Goal: Information Seeking & Learning: Learn about a topic

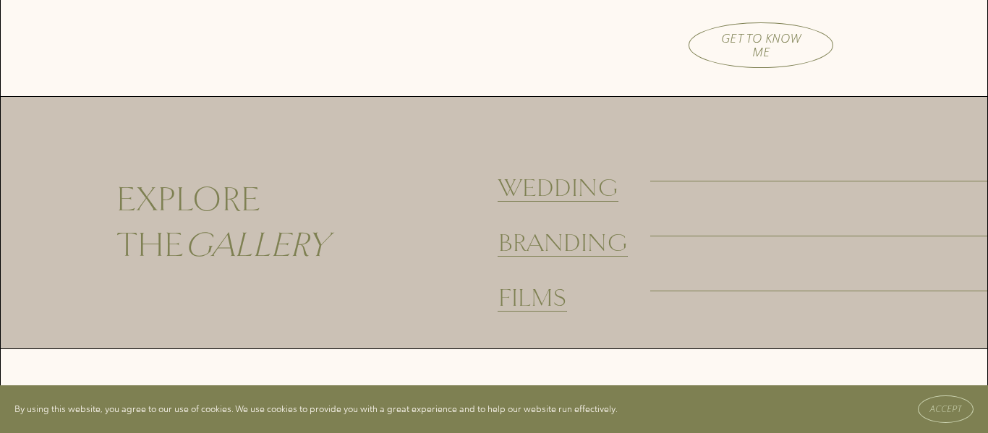
scroll to position [1808, 0]
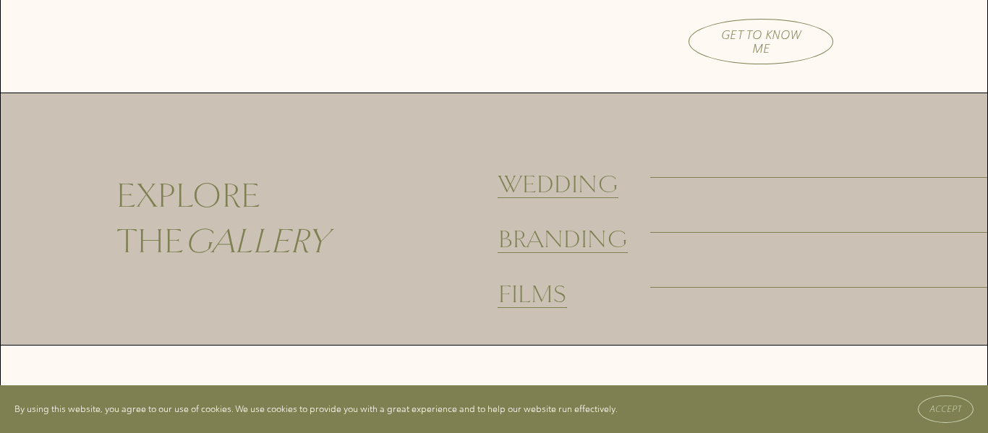
click at [528, 180] on span "Wedding" at bounding box center [559, 184] width 120 height 30
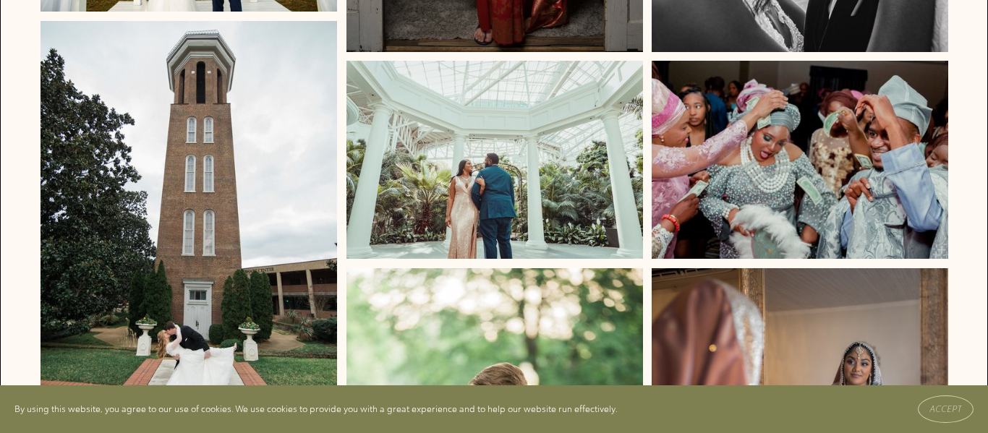
scroll to position [2454, 0]
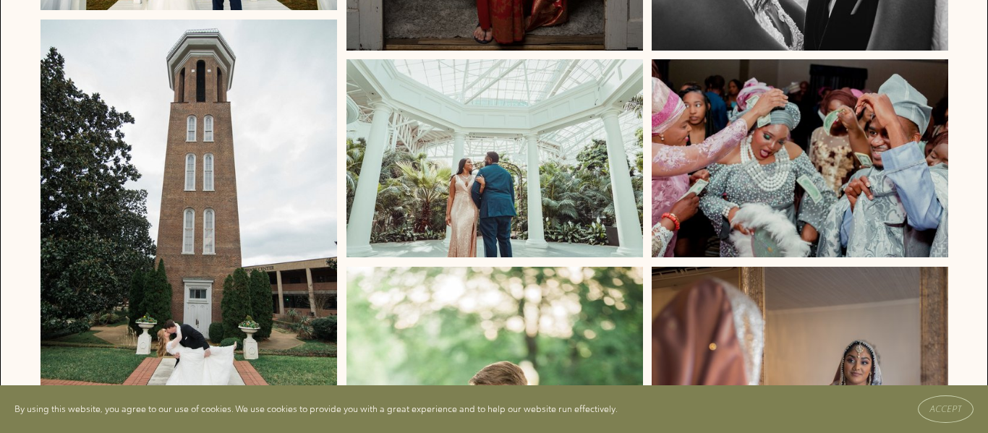
click at [257, 266] on img at bounding box center [189, 242] width 297 height 445
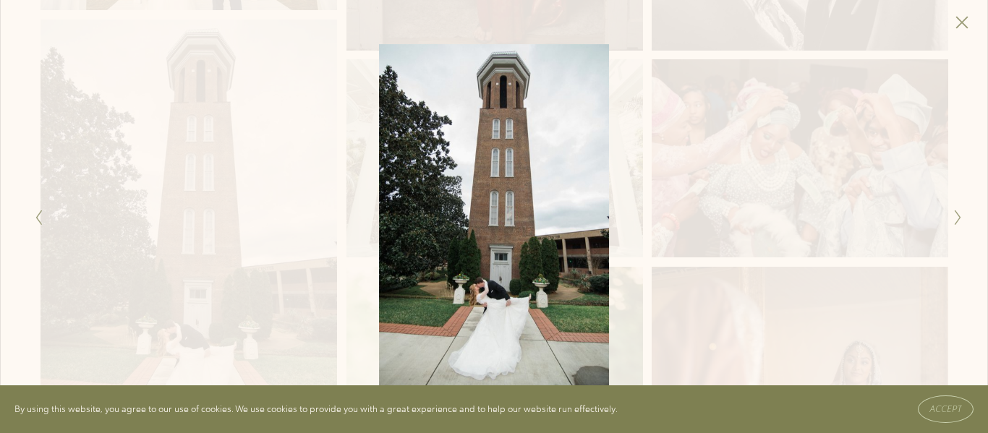
click at [966, 27] on icon "Close" at bounding box center [962, 22] width 14 height 14
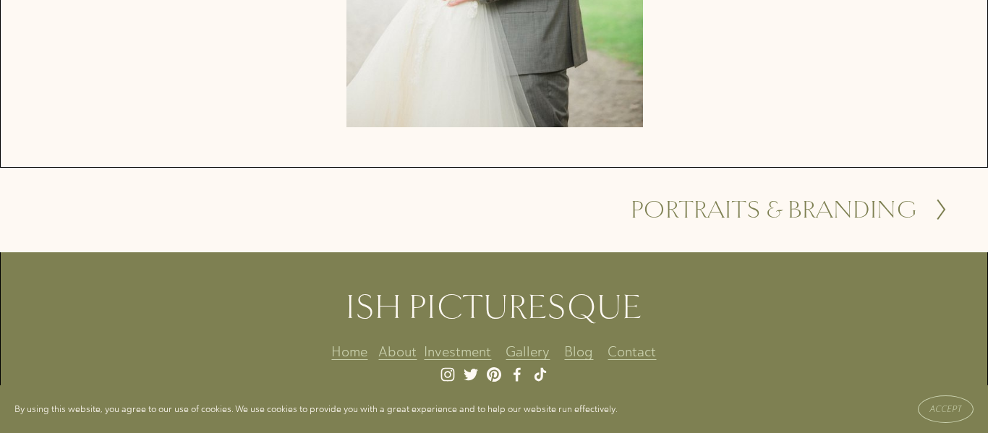
scroll to position [3098, 0]
